Goal: Information Seeking & Learning: Learn about a topic

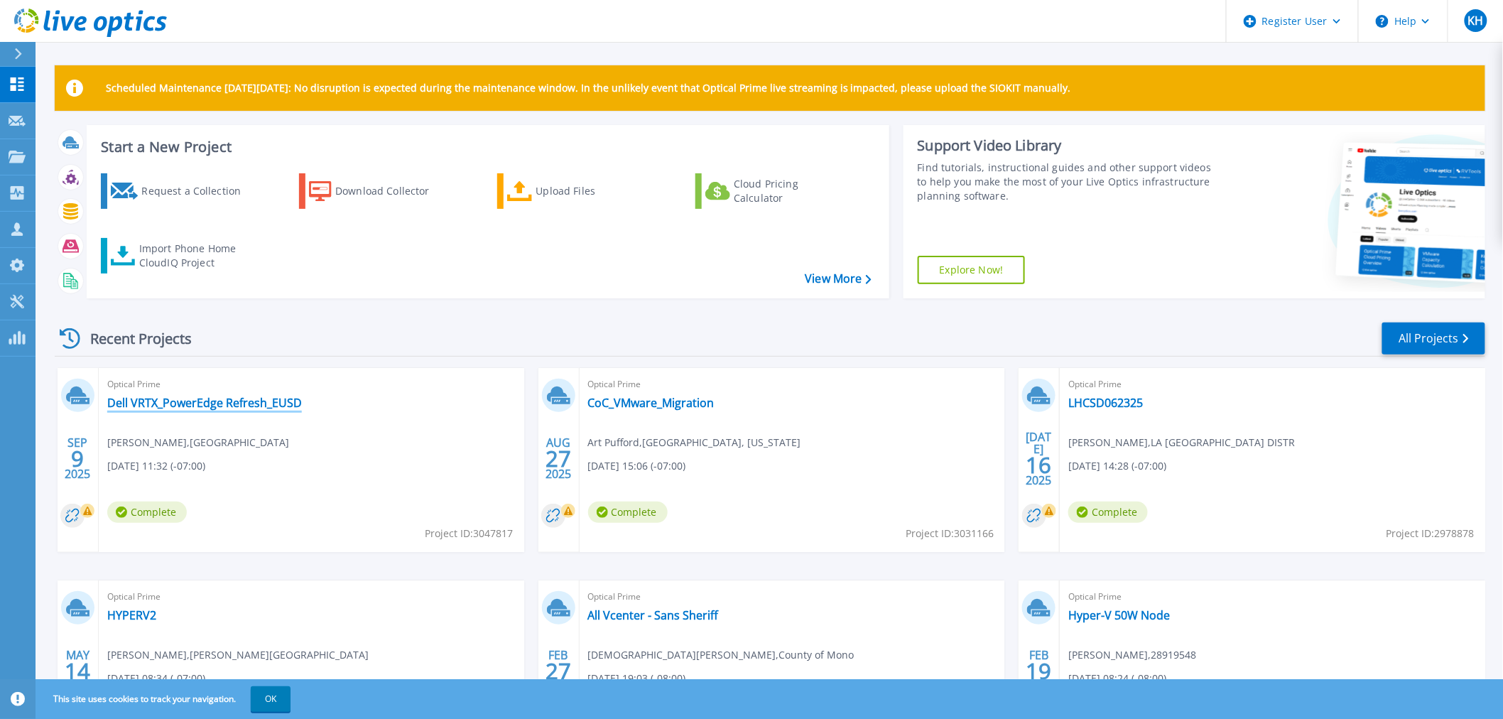
click at [150, 402] on link "Dell VRTX_PowerEdge Refresh_EUSD" at bounding box center [204, 403] width 195 height 14
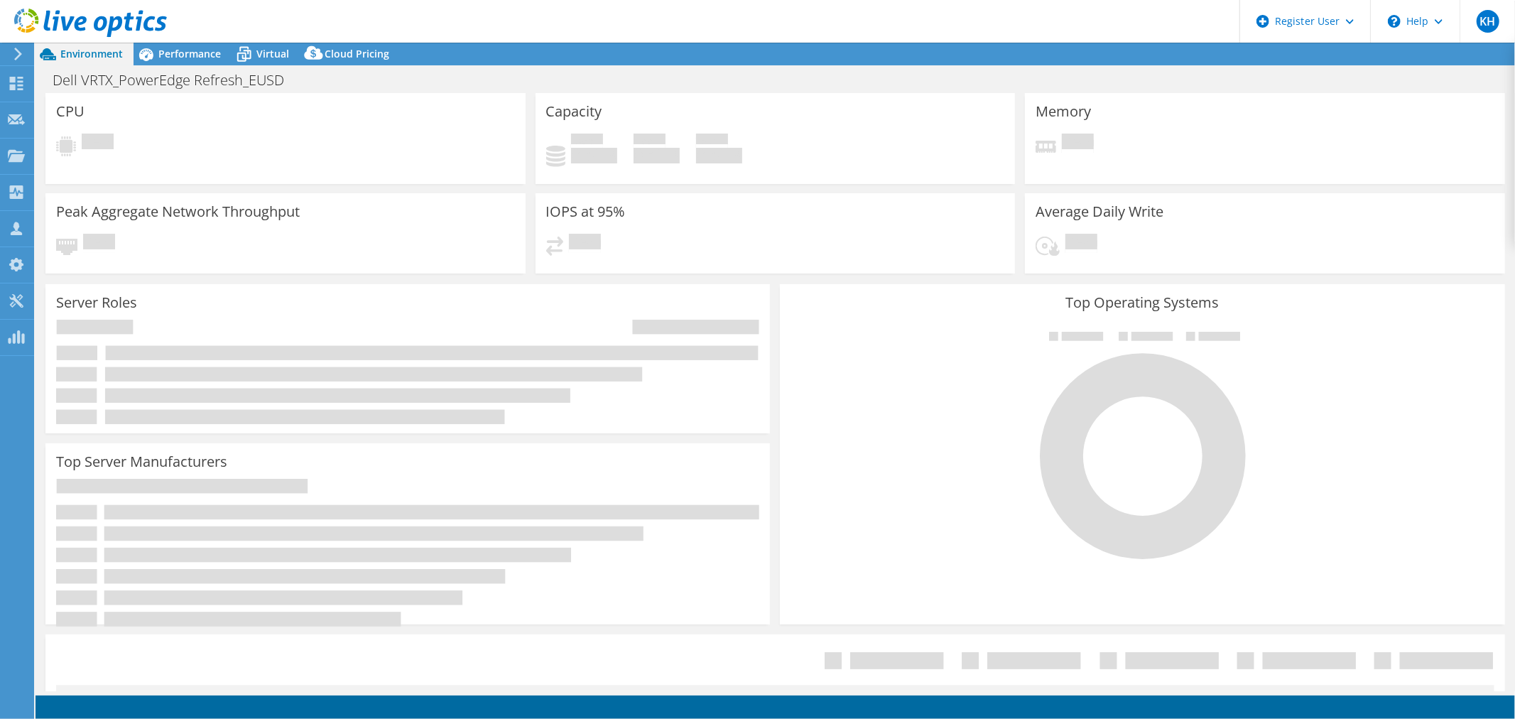
select select "USD"
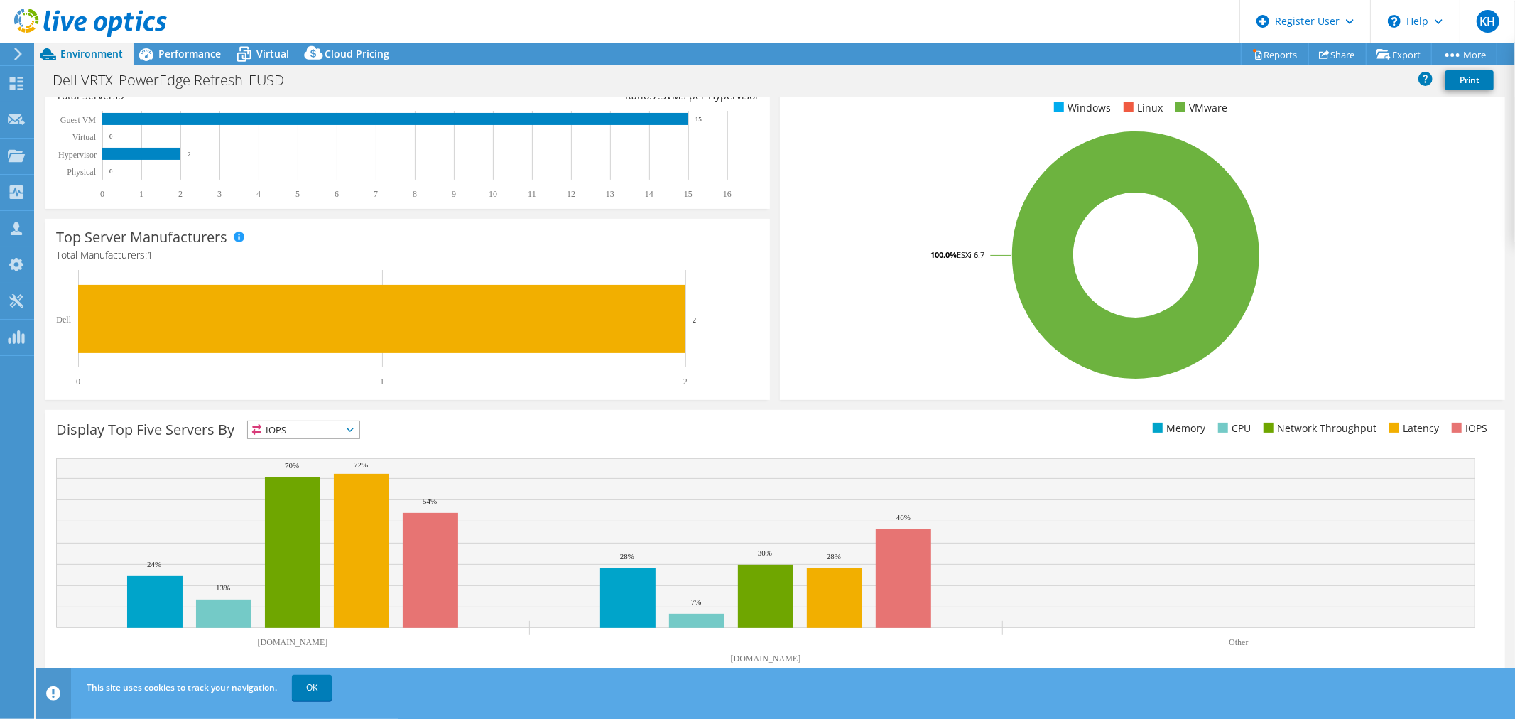
click at [203, 62] on div "Performance" at bounding box center [183, 54] width 98 height 23
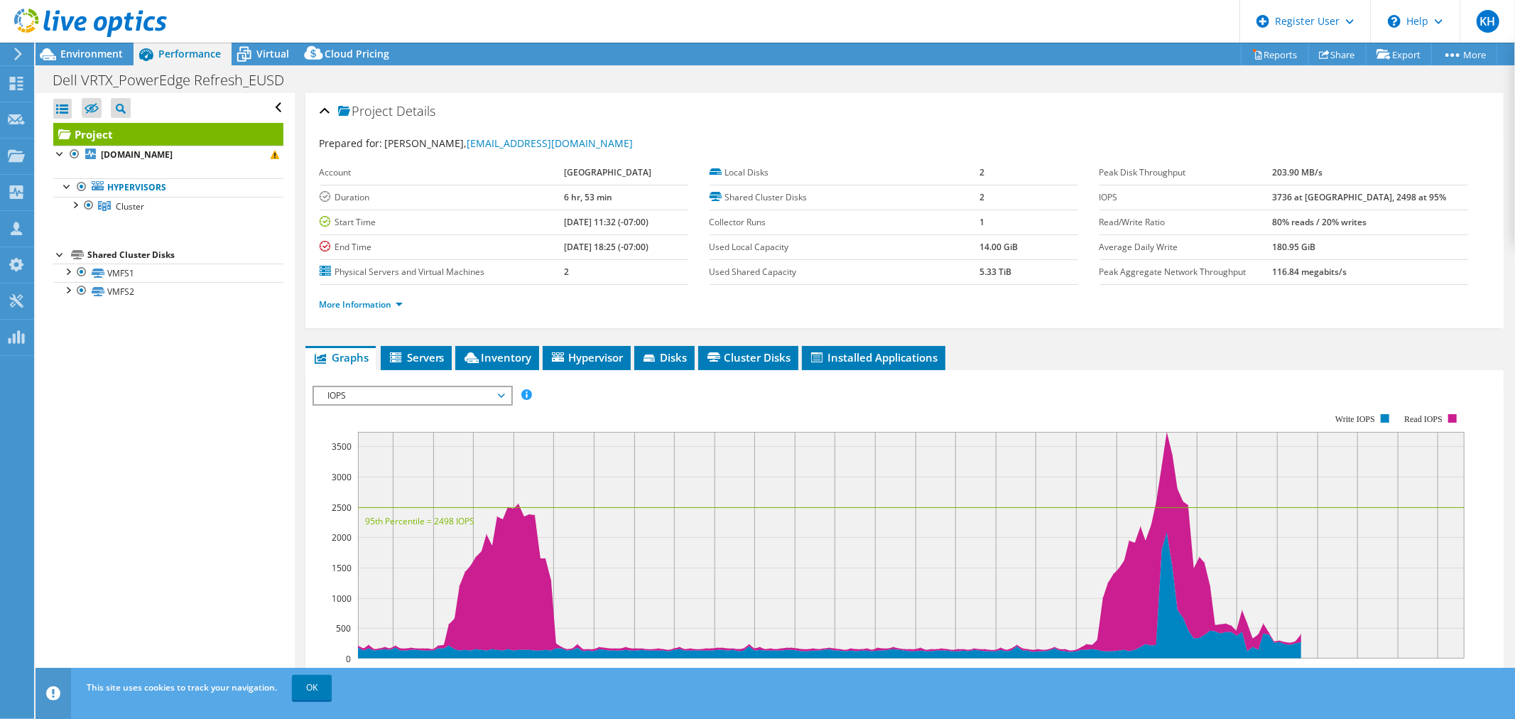
click at [465, 399] on span "IOPS" at bounding box center [412, 395] width 183 height 17
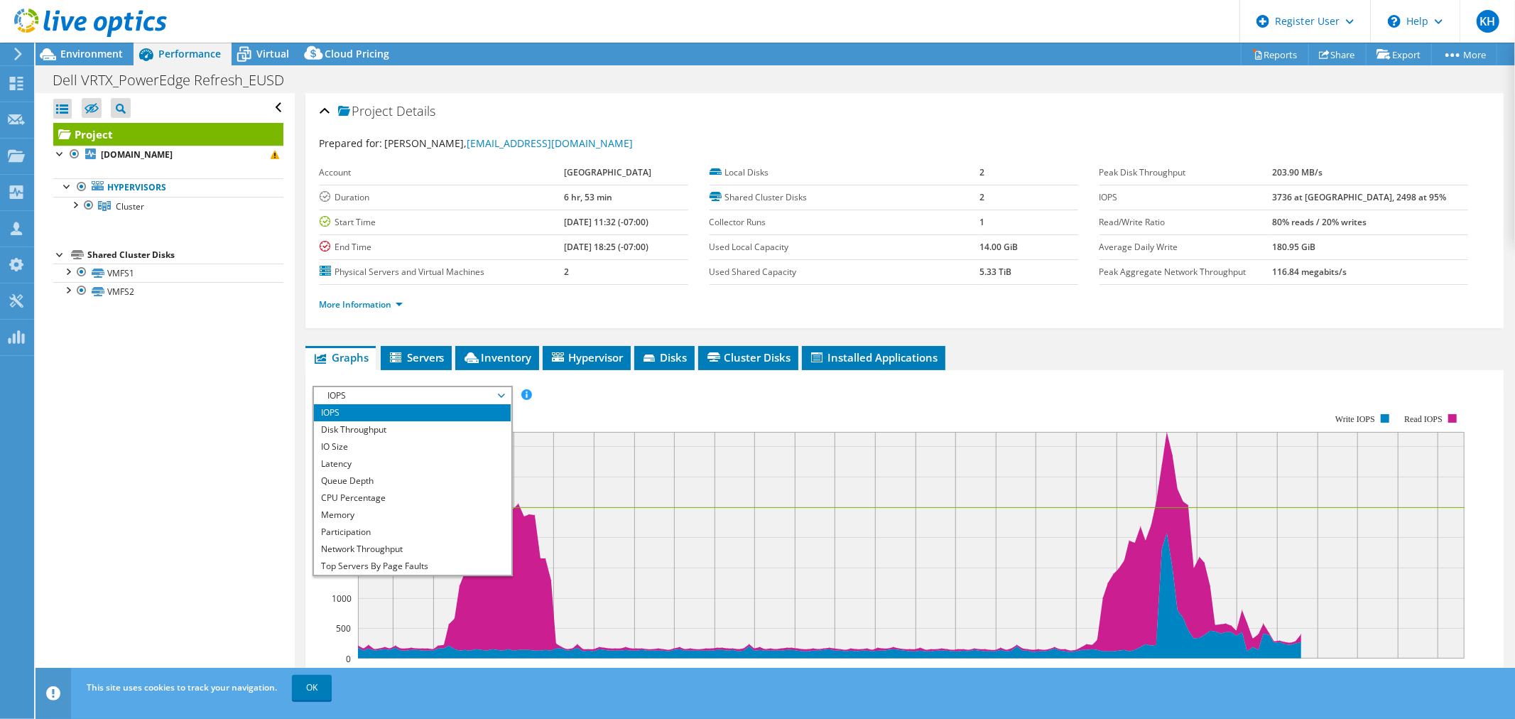
click at [352, 484] on li "Queue Depth" at bounding box center [412, 480] width 197 height 17
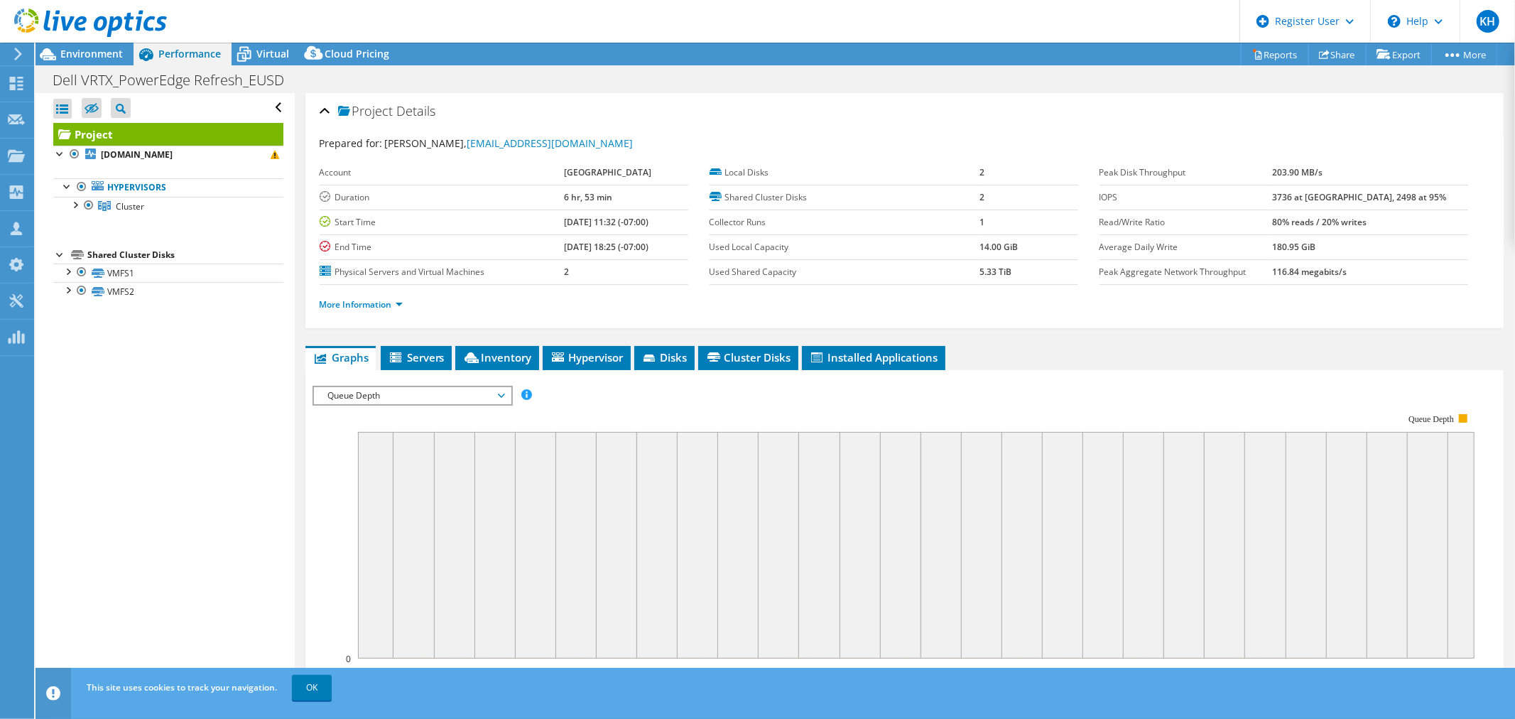
click at [364, 394] on span "Queue Depth" at bounding box center [412, 395] width 183 height 17
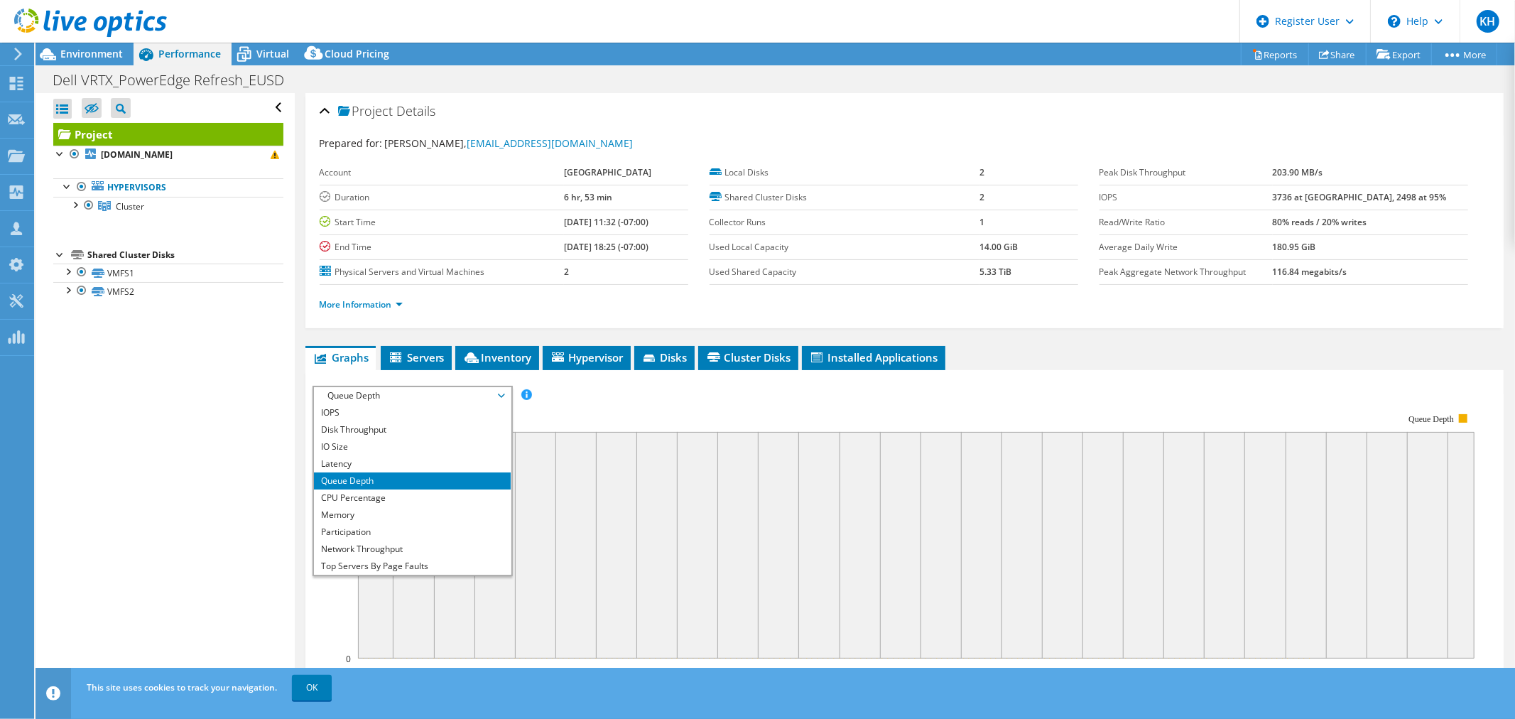
click at [406, 490] on li "CPU Percentage" at bounding box center [412, 497] width 197 height 17
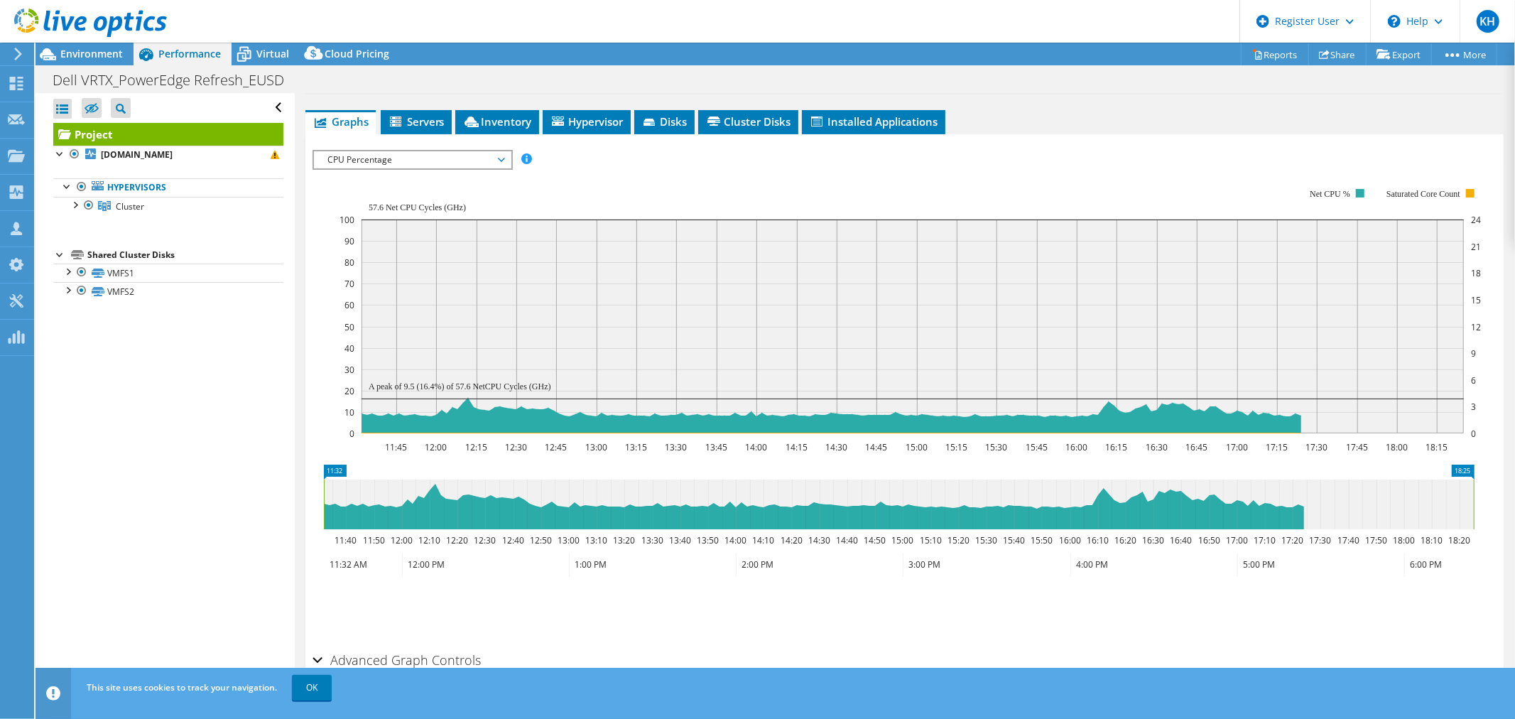
scroll to position [237, 0]
click at [83, 43] on div at bounding box center [83, 24] width 167 height 48
click at [86, 58] on span "Environment" at bounding box center [91, 53] width 63 height 13
